Goal: Transaction & Acquisition: Purchase product/service

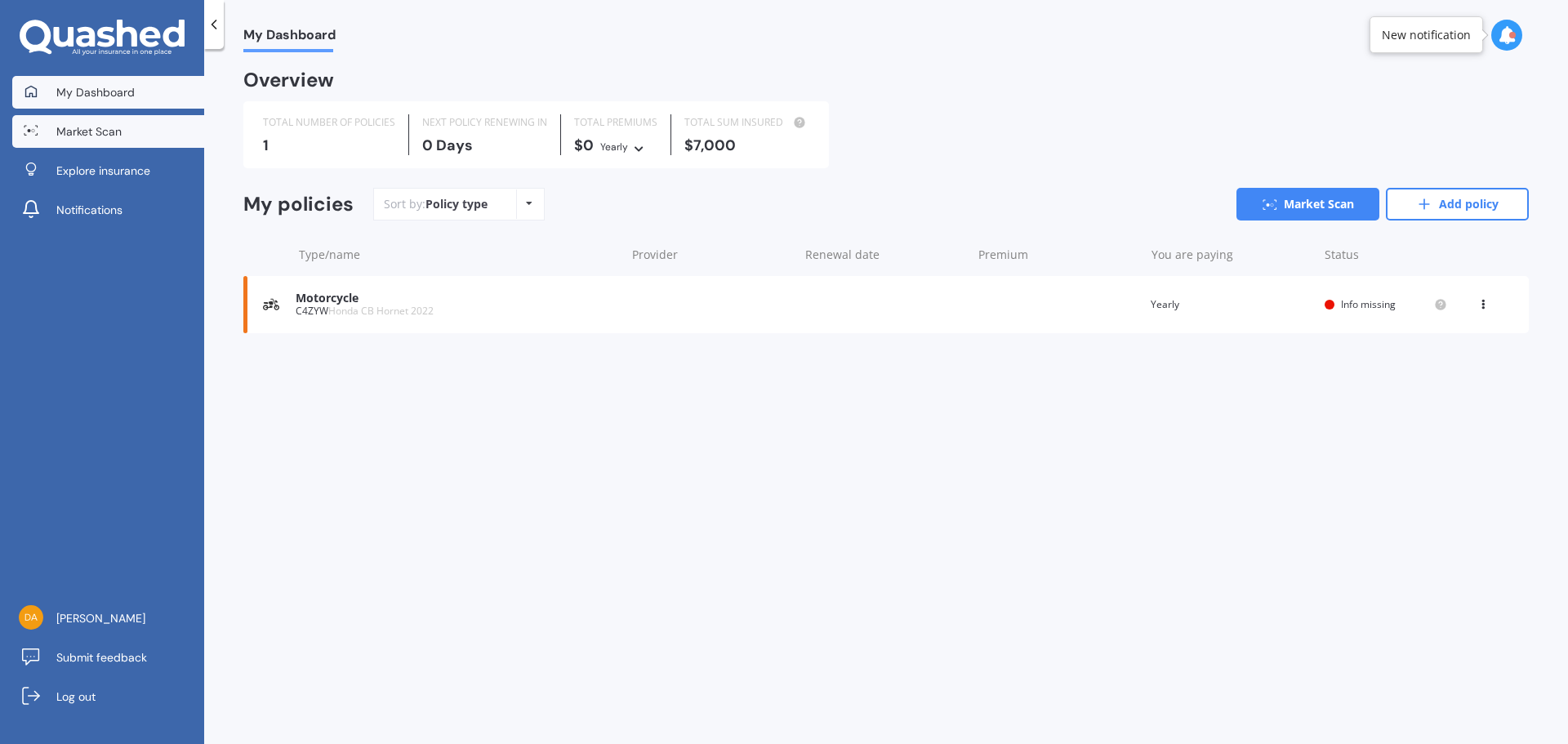
click at [72, 124] on span "Market Scan" at bounding box center [89, 132] width 65 height 16
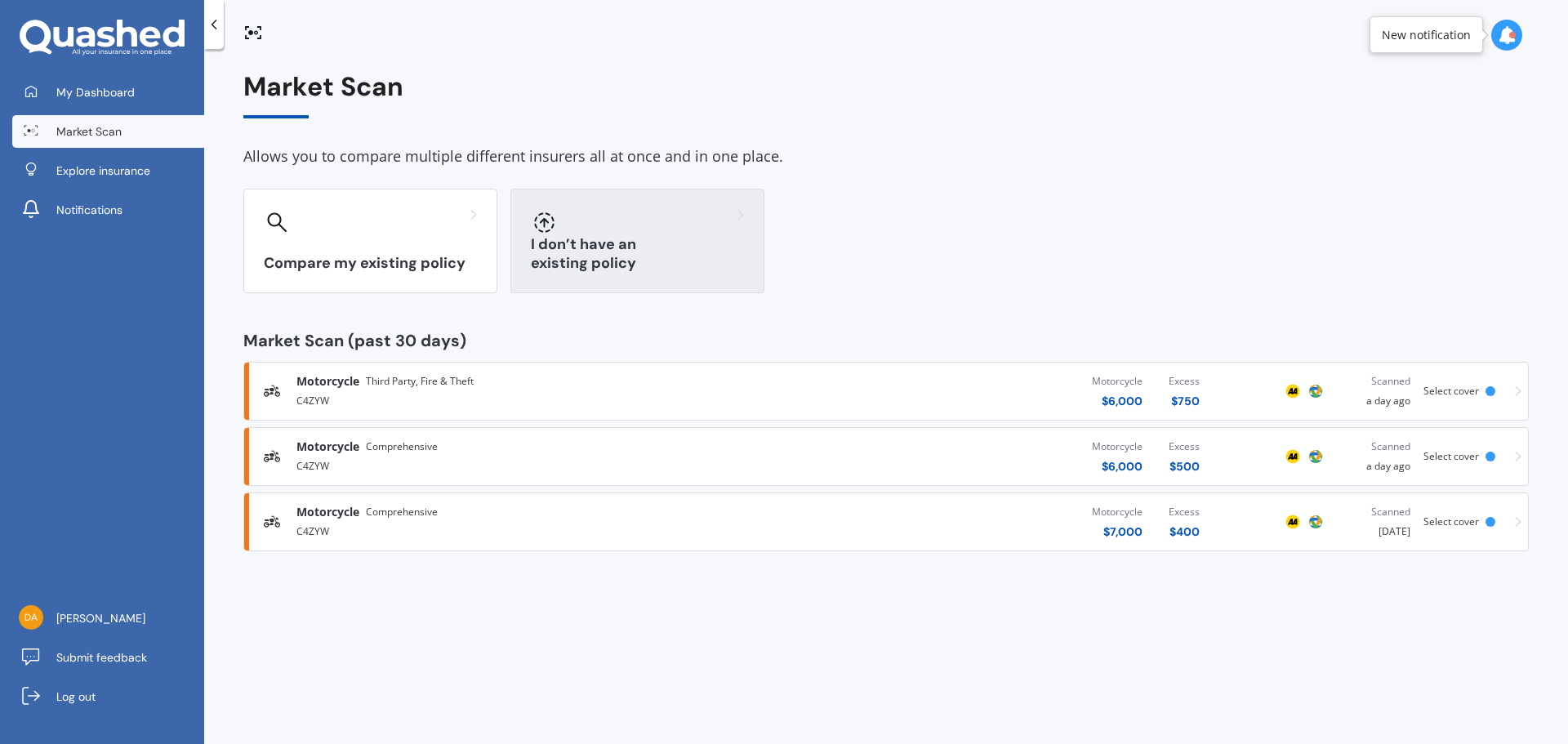
click at [559, 269] on h3 "I don’t have an existing policy" at bounding box center [637, 253] width 214 height 37
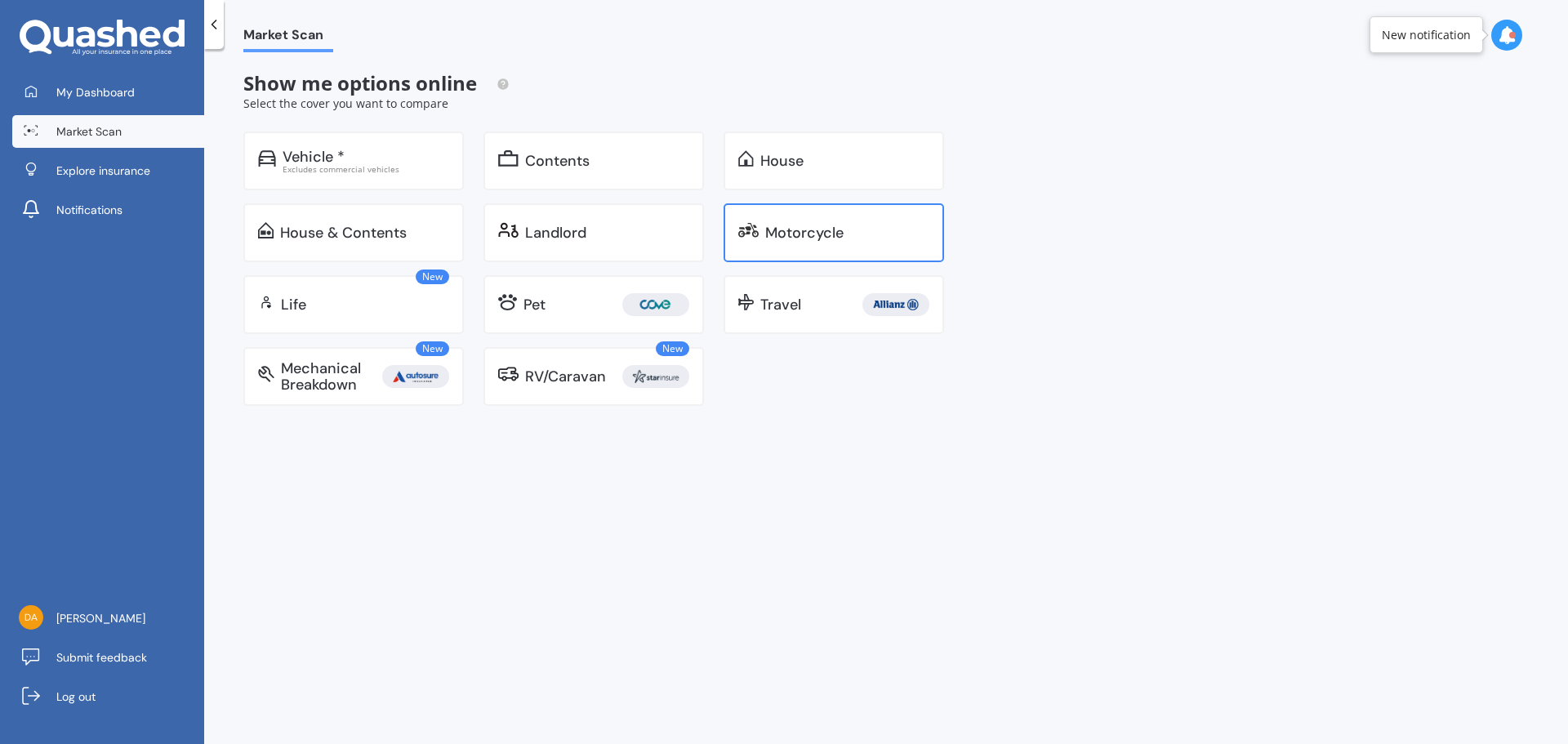
click at [750, 224] on img at bounding box center [748, 230] width 20 height 16
select select "05"
select select "02"
select select "1974"
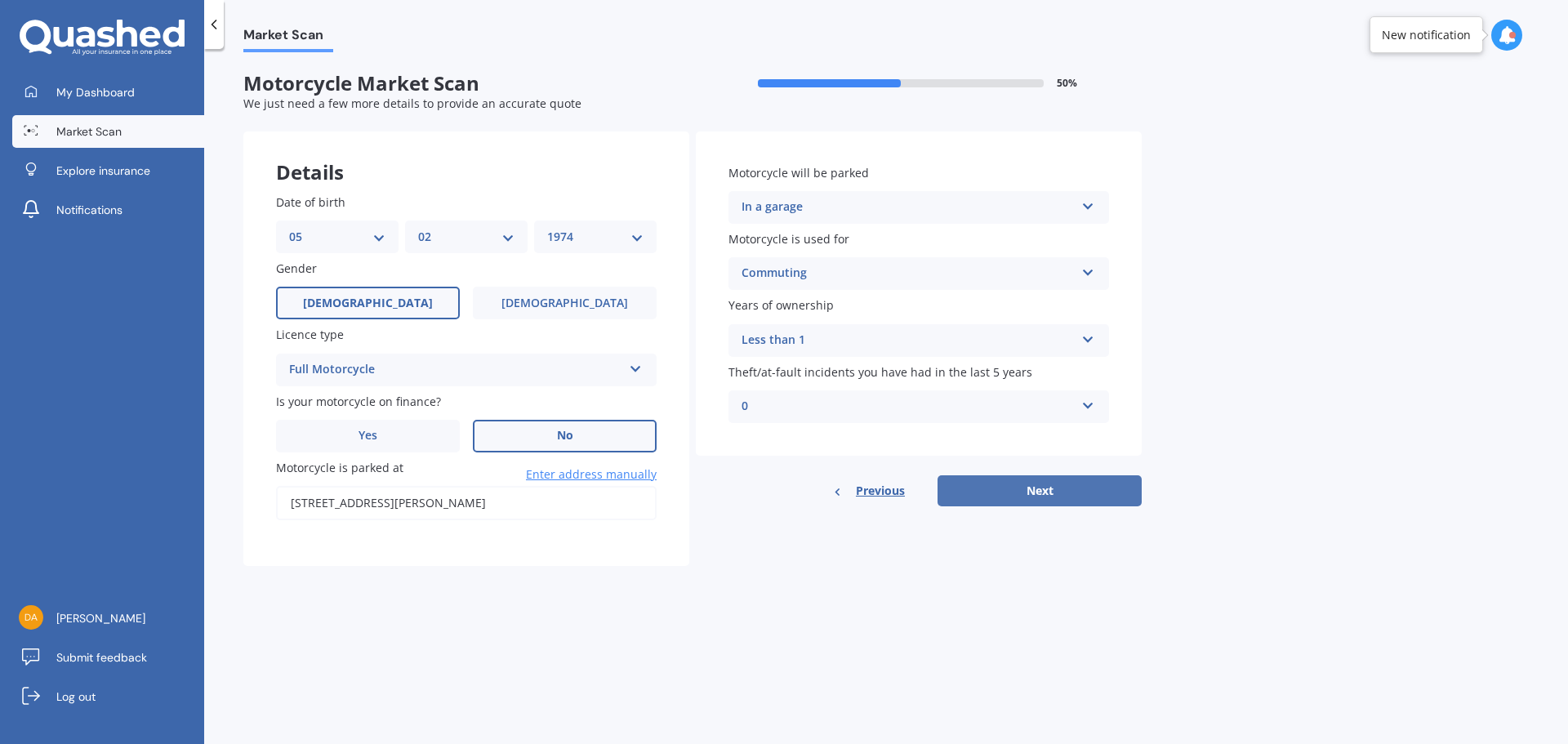
click at [1008, 490] on button "Next" at bounding box center [1040, 491] width 205 height 31
type input "[STREET_ADDRESS][PERSON_NAME]"
click at [1036, 487] on button "Next" at bounding box center [1040, 491] width 205 height 31
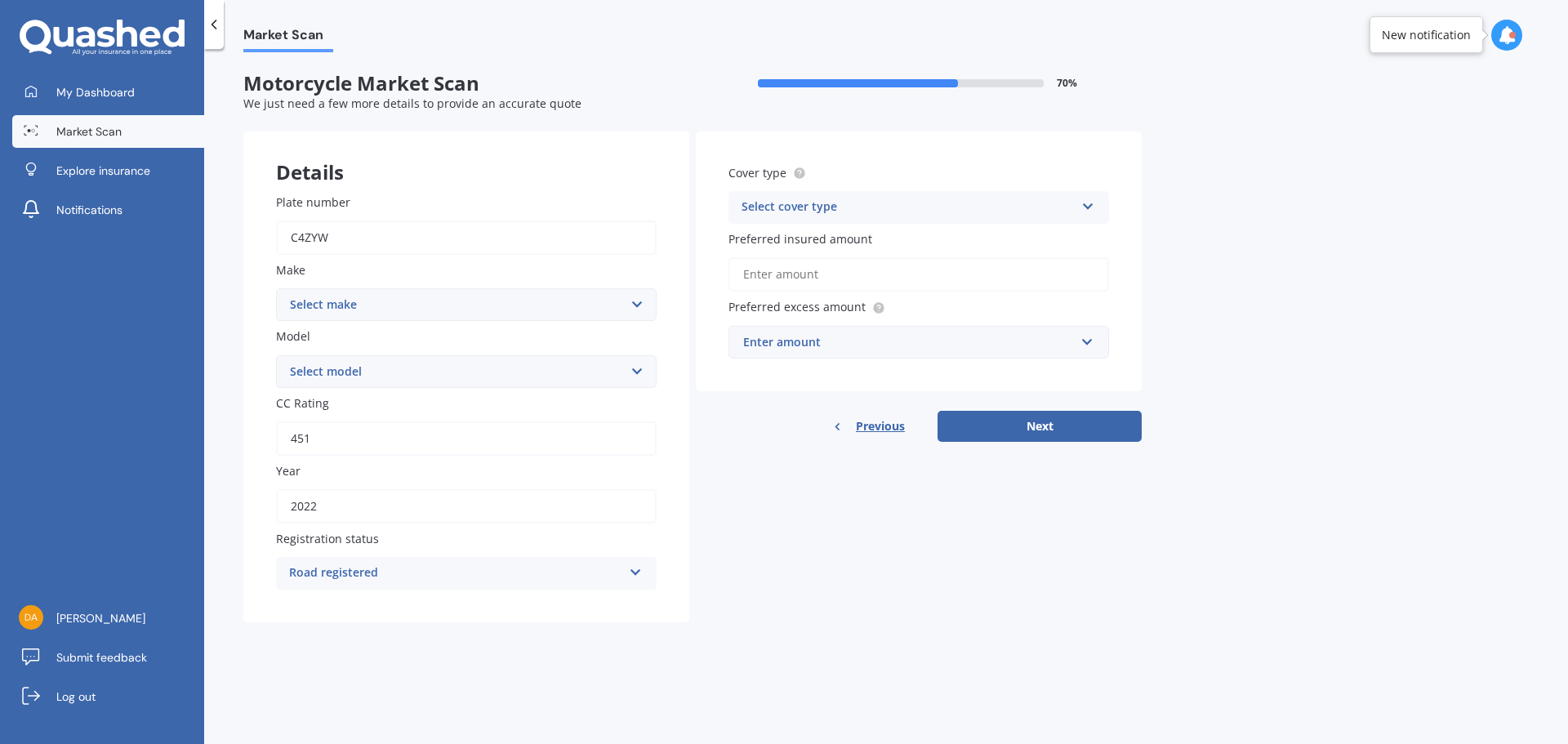
drag, startPoint x: 365, startPoint y: 245, endPoint x: 141, endPoint y: 245, distance: 224.0
click at [141, 245] on div "My Dashboard Market Scan Explore insurance Notifications [PERSON_NAME] Submit f…" at bounding box center [784, 372] width 1568 height 744
type input "B4SPM"
click at [555, 299] on select "Select make Ace Adly Aeon AJP American Iron Horse Aprilia Arrow Baotian [PERSON…" at bounding box center [466, 304] width 381 height 33
select select "Suzuki"
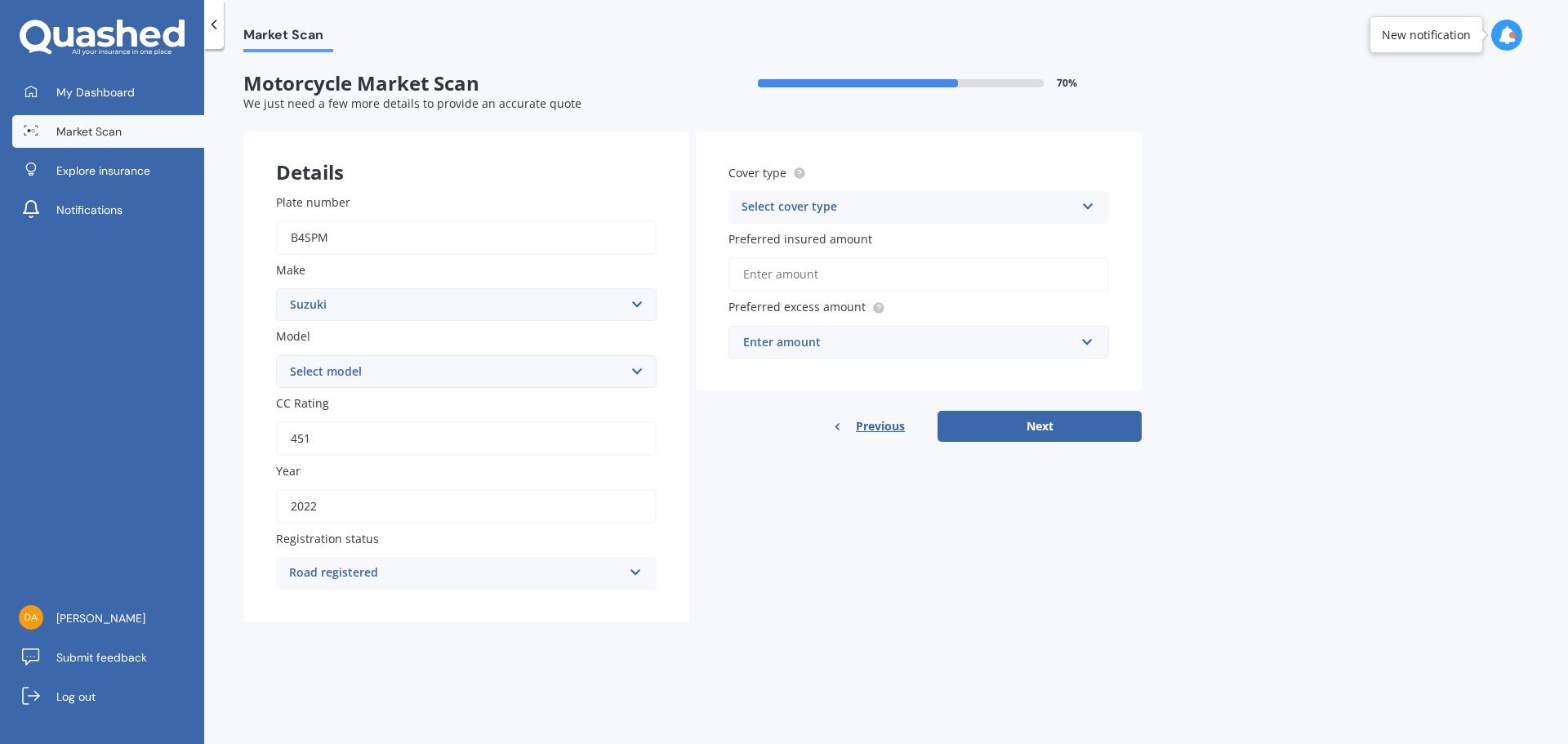
click at [276, 288] on select "Select make Ace Adly Aeon AJP American Iron Horse Aprilia Arrow Baotian [PERSON…" at bounding box center [466, 304] width 381 height 33
click at [355, 373] on select "Select model" at bounding box center [466, 372] width 381 height 33
select select "SV-X"
click at [276, 355] on select "Select model AC AD AN AX AZ B-King Bandit Boulevard Classic Boulevard Muscle Bo…" at bounding box center [466, 372] width 381 height 33
drag, startPoint x: 333, startPoint y: 446, endPoint x: 255, endPoint y: 447, distance: 78.0
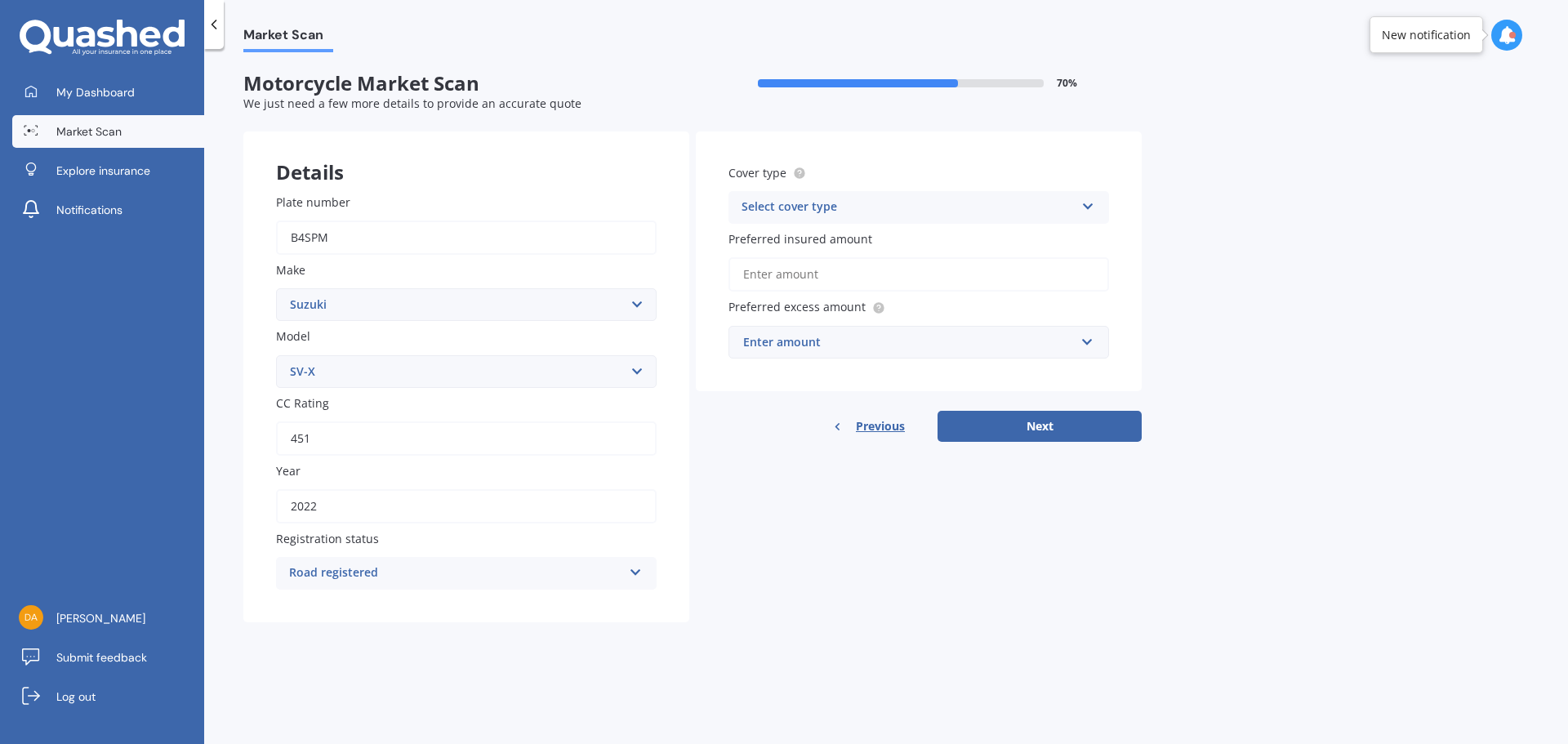
click at [255, 447] on div "Plate number B4SPM Make Select make Ace Adly Aeon AJP American Iron Horse April…" at bounding box center [466, 392] width 446 height 462
type input "650"
click at [252, 447] on div "Plate number B4SPM Make Select make Ace Adly Aeon AJP American Iron Horse April…" at bounding box center [466, 392] width 446 height 462
drag, startPoint x: 324, startPoint y: 513, endPoint x: 280, endPoint y: 511, distance: 44.0
click at [280, 511] on input "2022" at bounding box center [466, 506] width 381 height 35
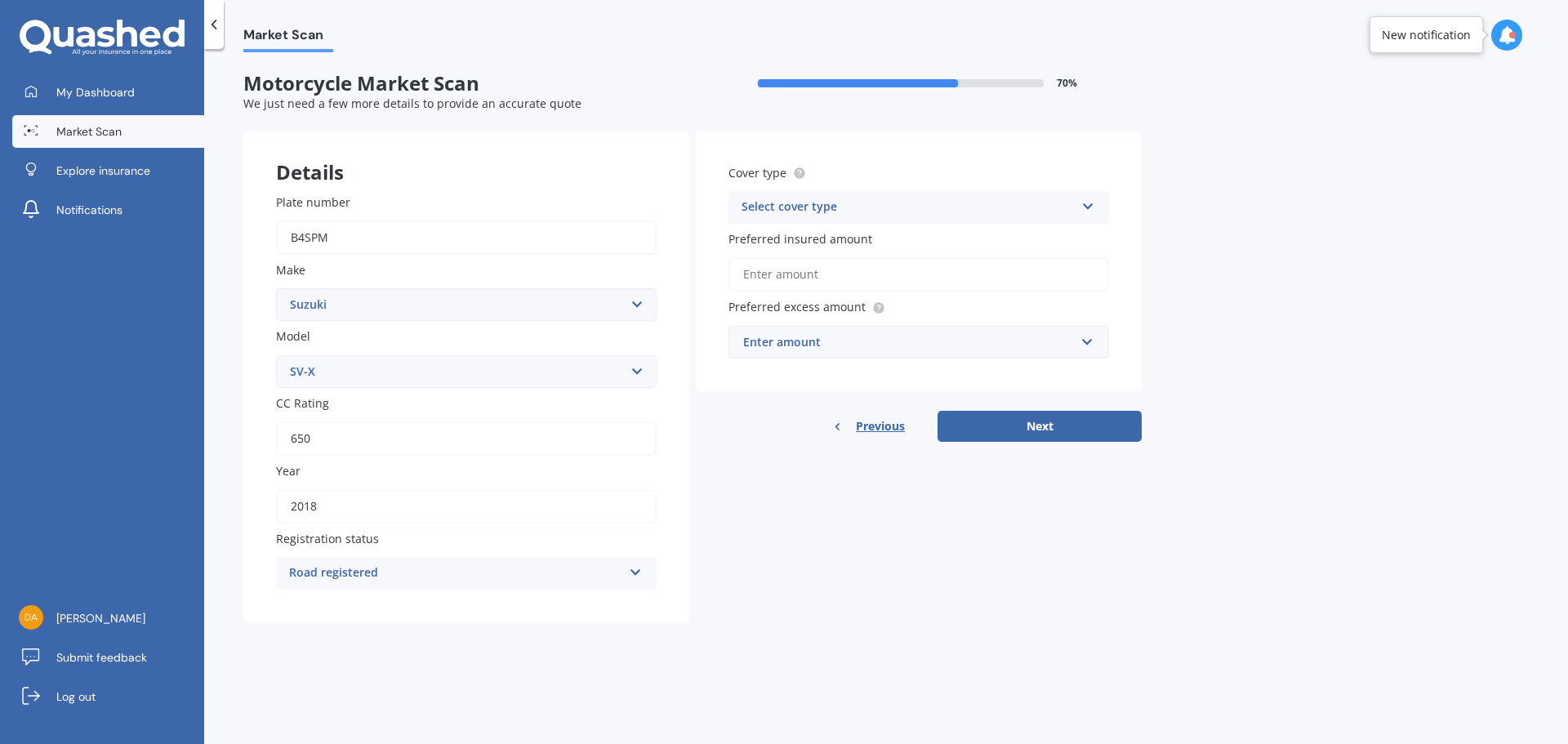
type input "2018"
click at [896, 213] on div "Select cover type" at bounding box center [908, 207] width 334 height 20
click at [816, 243] on span "Comprehensive" at bounding box center [785, 238] width 86 height 15
click at [812, 275] on input "Preferred insured amount" at bounding box center [918, 274] width 381 height 35
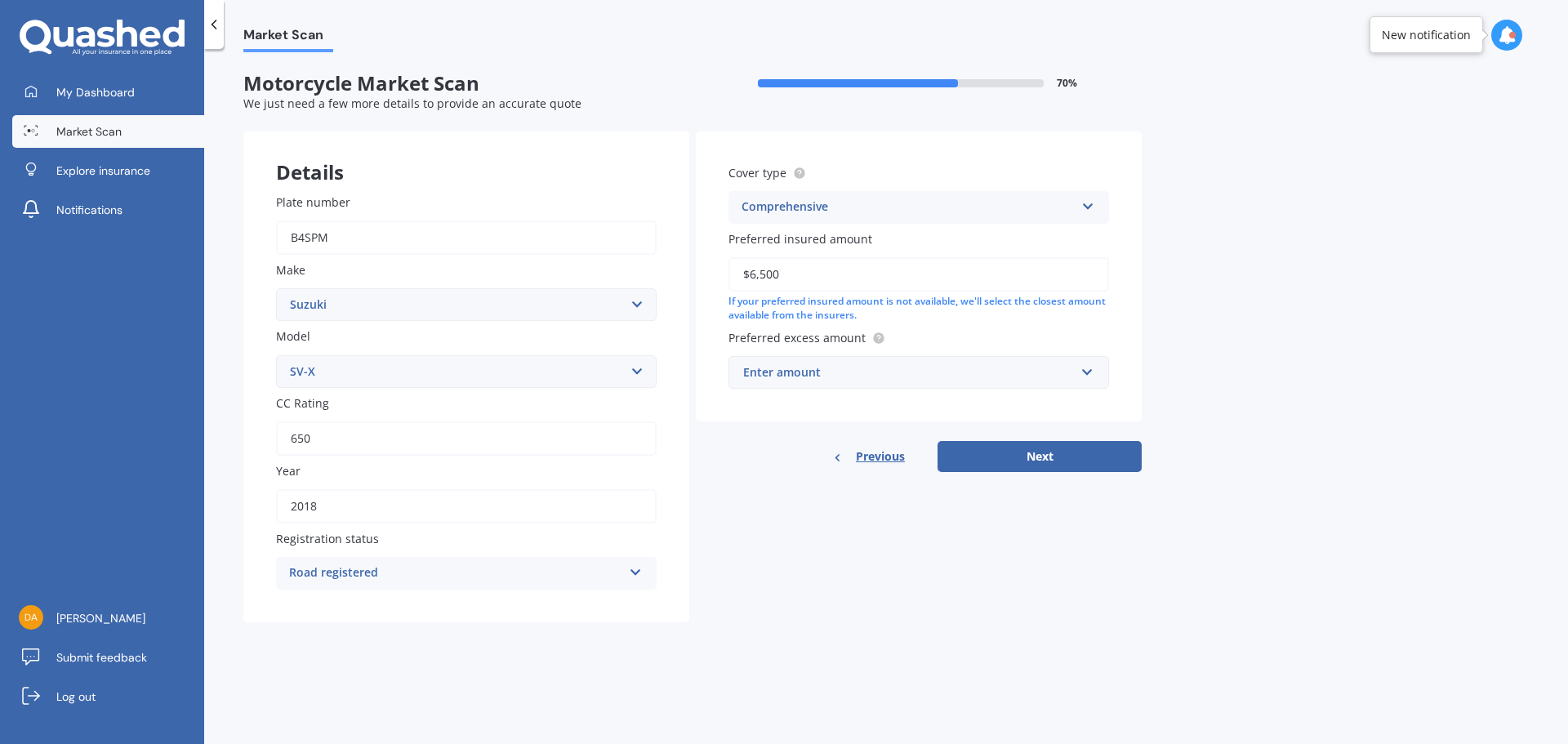
type input "$6,500"
click at [1043, 374] on div "Enter amount" at bounding box center [909, 372] width 332 height 18
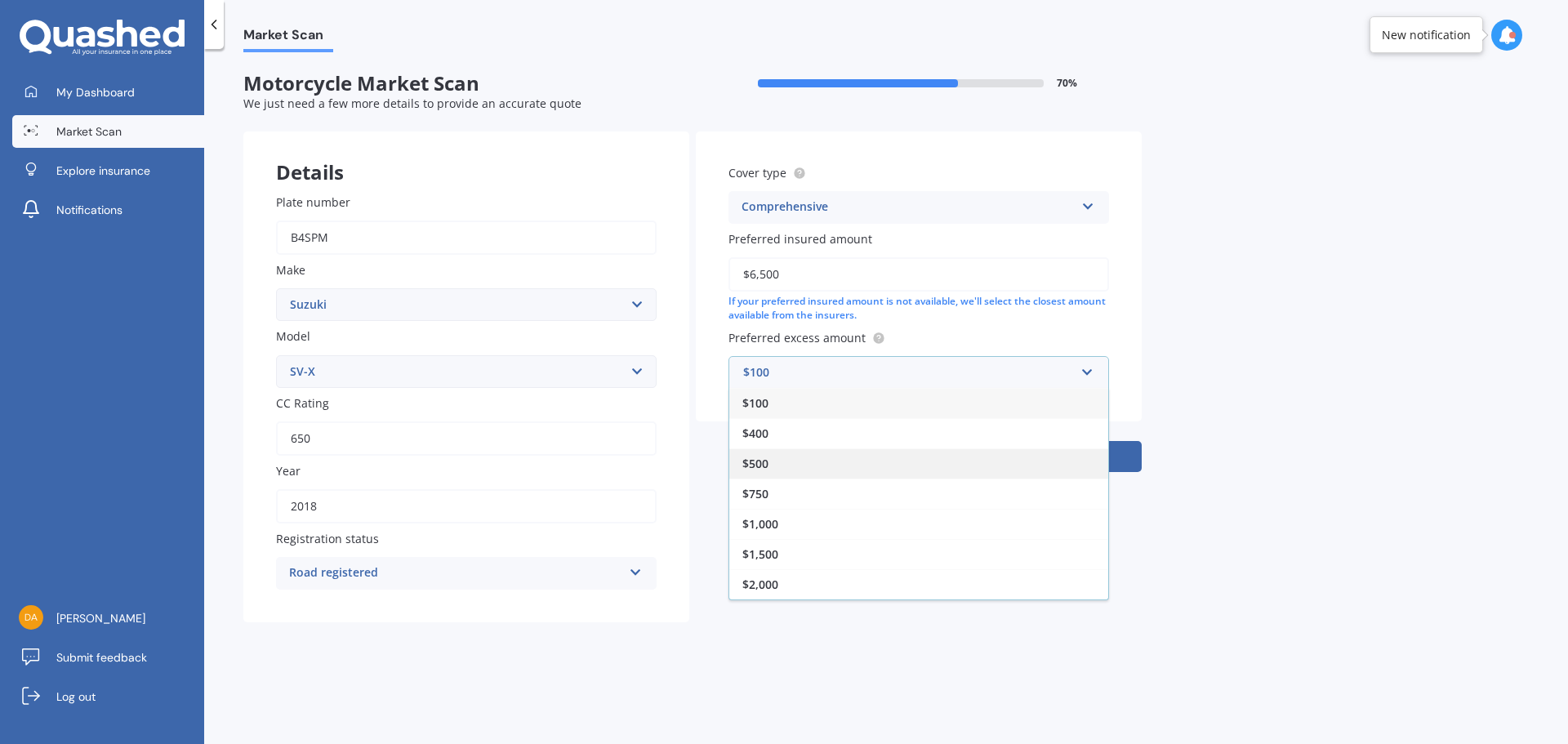
click at [777, 473] on div "$500" at bounding box center [918, 462] width 379 height 30
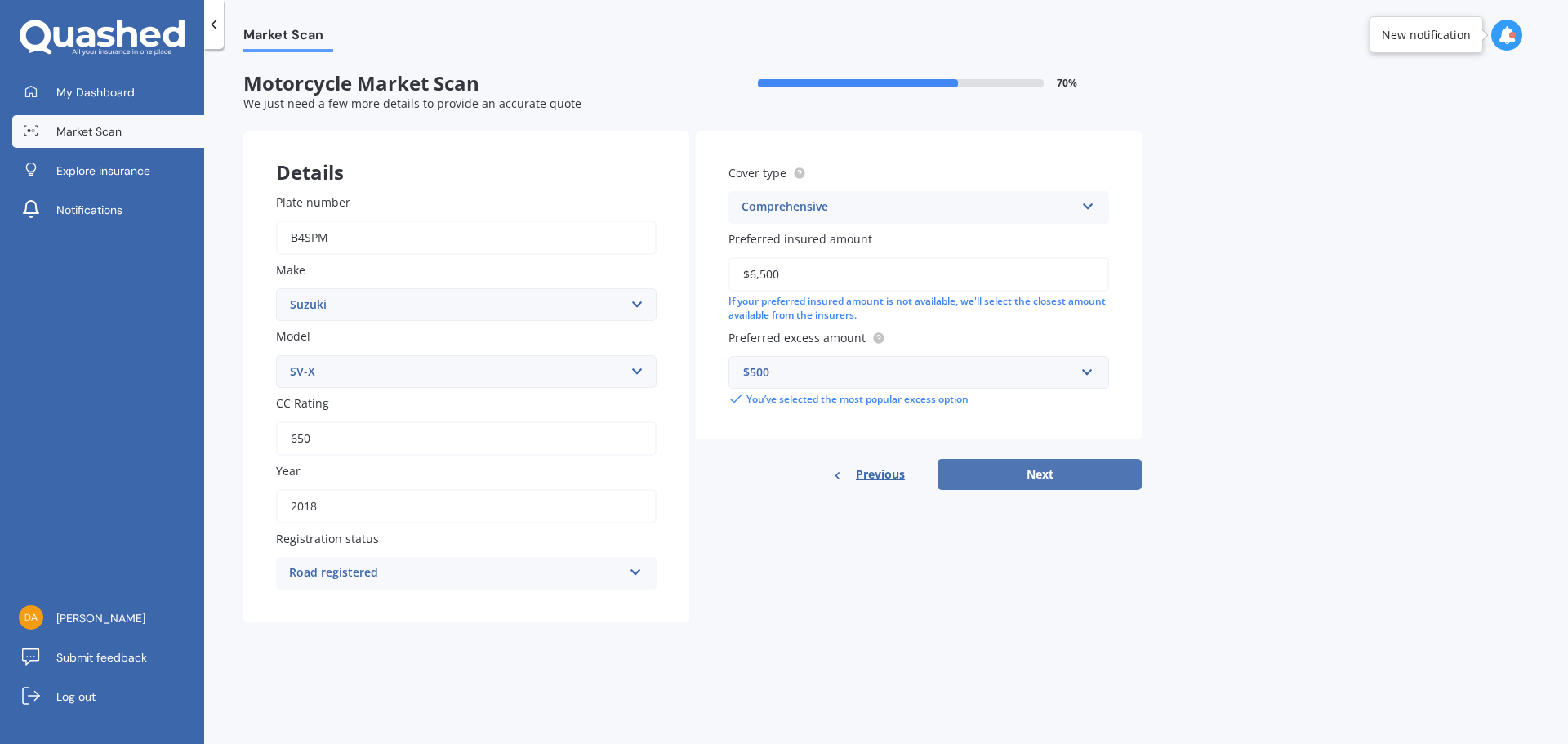
click at [982, 464] on button "Next" at bounding box center [1040, 474] width 205 height 31
select select "05"
select select "02"
select select "1974"
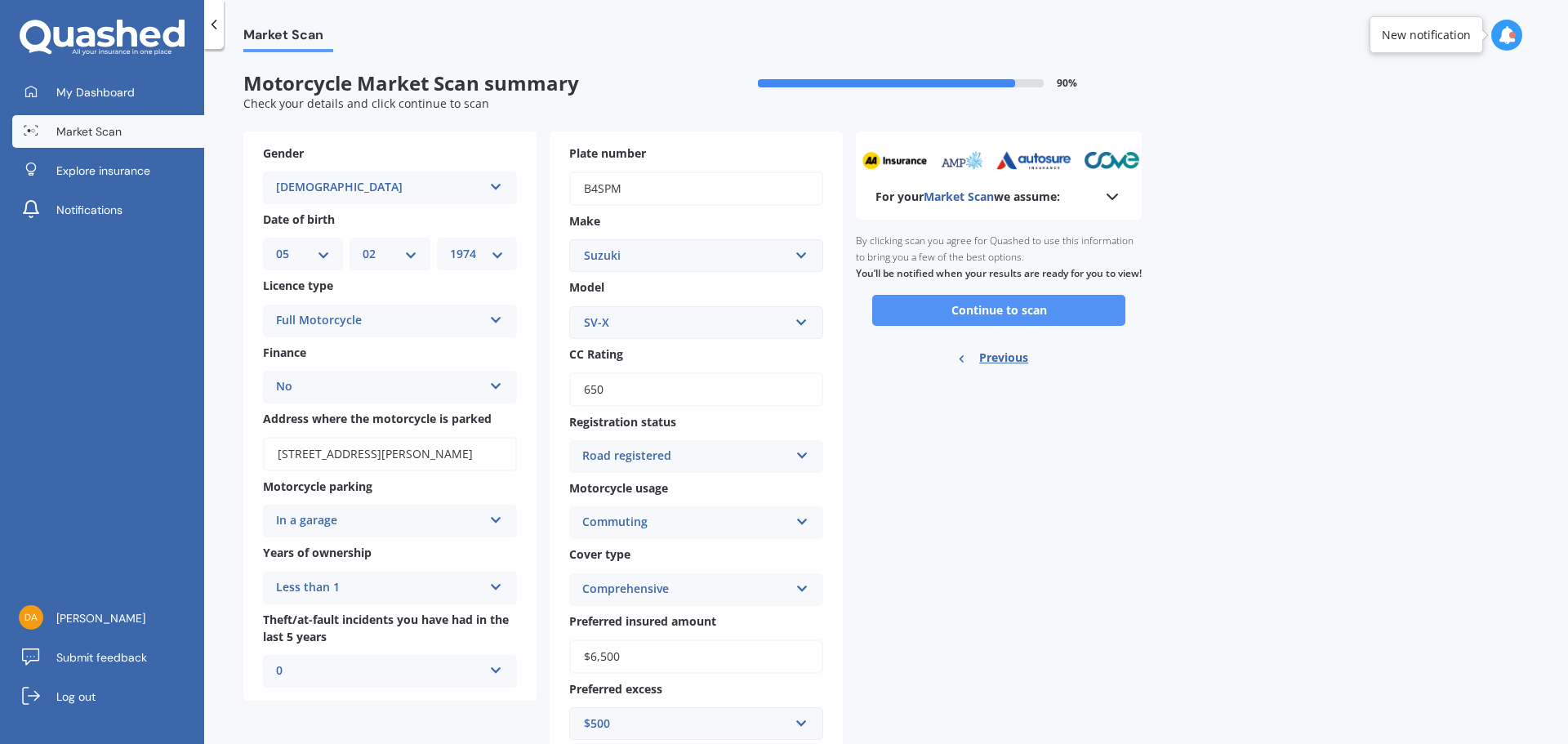
click at [1051, 326] on button "Continue to scan" at bounding box center [999, 310] width 254 height 31
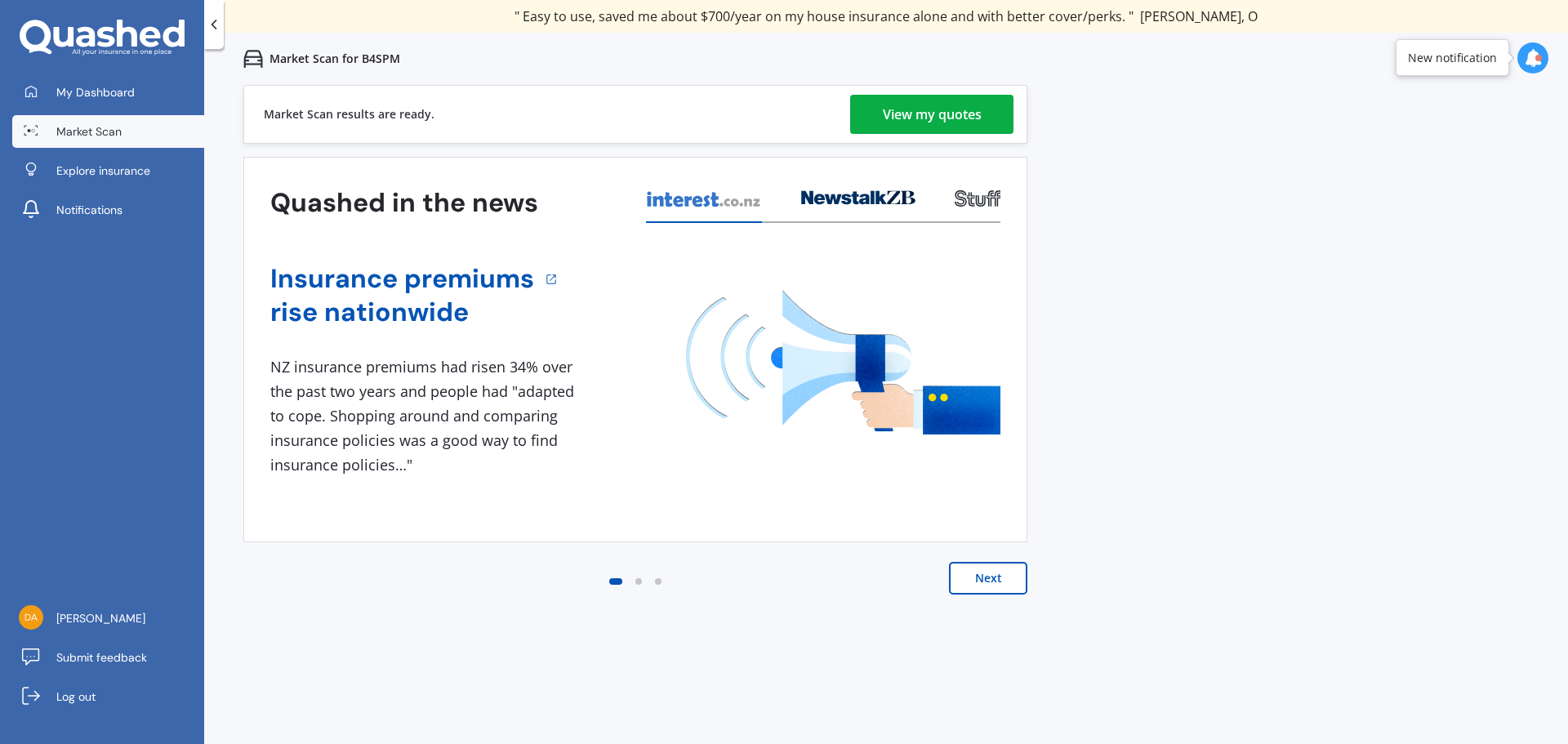
drag, startPoint x: 898, startPoint y: 140, endPoint x: 899, endPoint y: 129, distance: 11.0
click at [898, 140] on div "Market Scan results are ready. View my quotes" at bounding box center [635, 114] width 784 height 59
click at [899, 123] on div "View my quotes" at bounding box center [932, 114] width 99 height 39
